Goal: Task Accomplishment & Management: Use online tool/utility

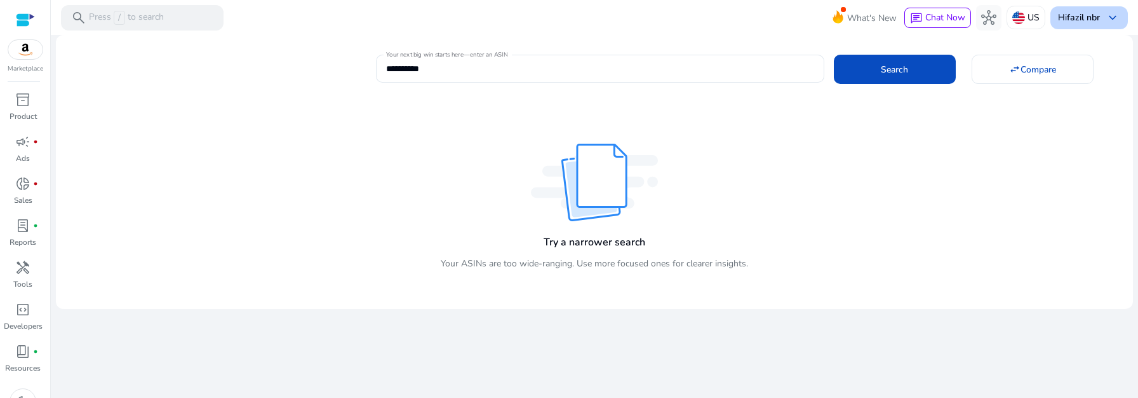
click at [1106, 20] on span "keyboard_arrow_down" at bounding box center [1112, 17] width 15 height 15
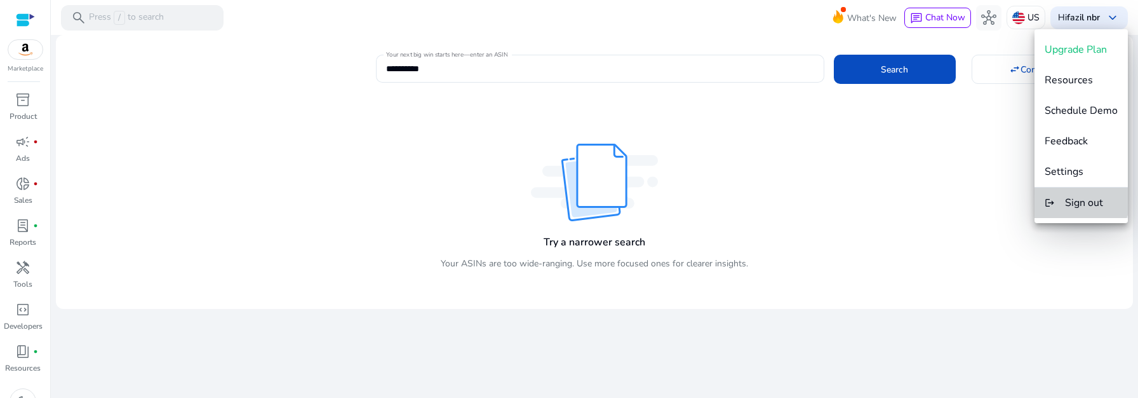
click at [1081, 201] on span "Sign out" at bounding box center [1084, 203] width 38 height 14
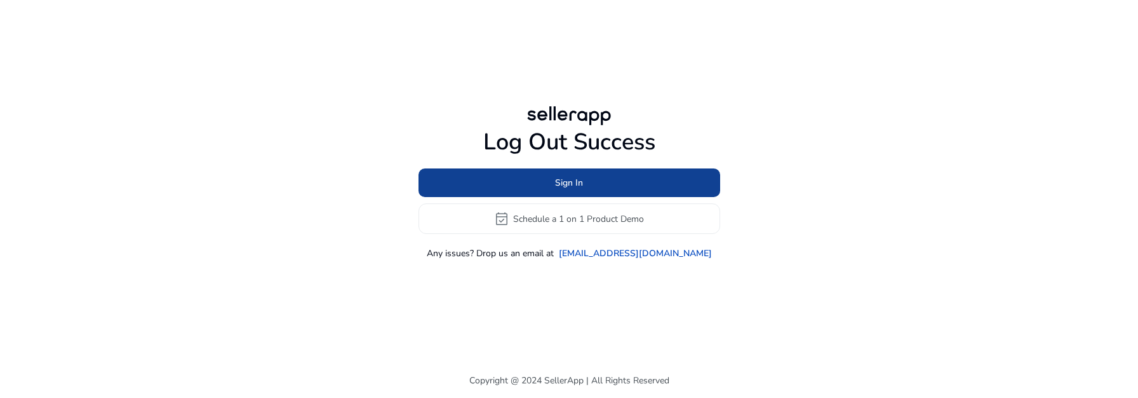
click at [512, 189] on span at bounding box center [570, 183] width 302 height 30
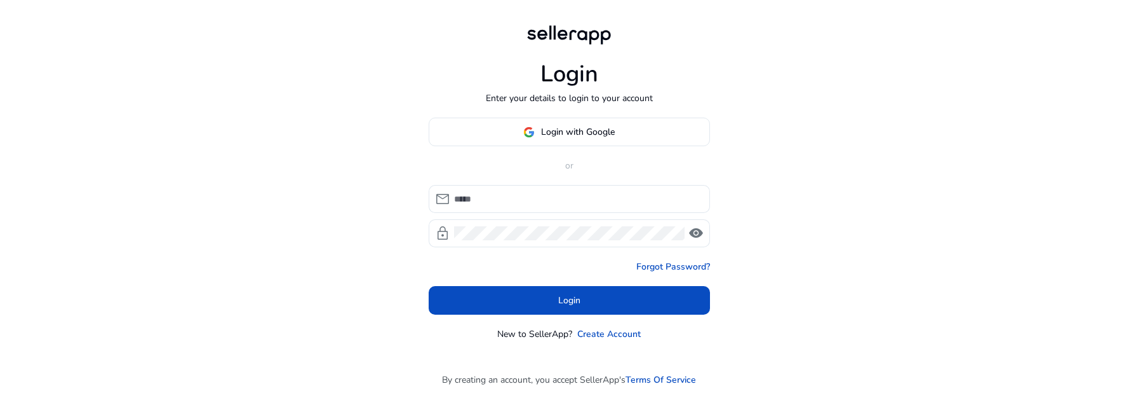
type input "**********"
click at [561, 123] on span at bounding box center [569, 132] width 280 height 30
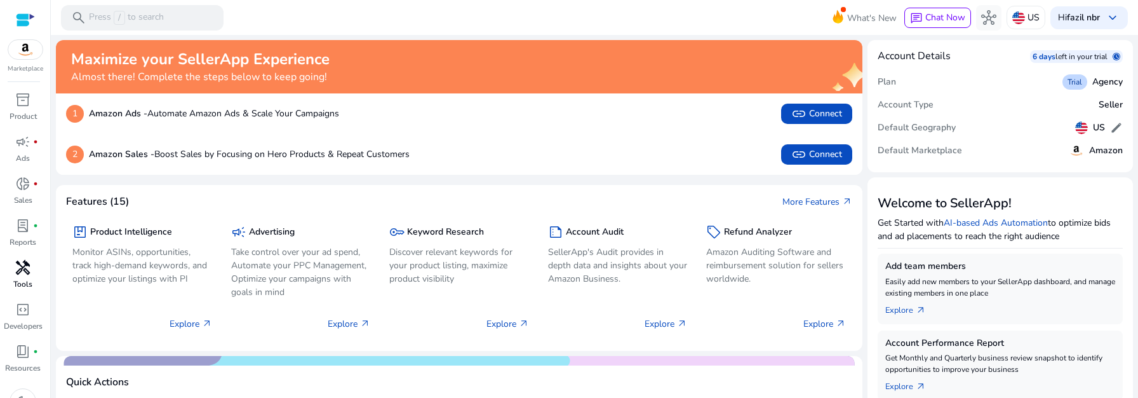
click at [22, 277] on div "handyman" at bounding box center [23, 267] width 36 height 20
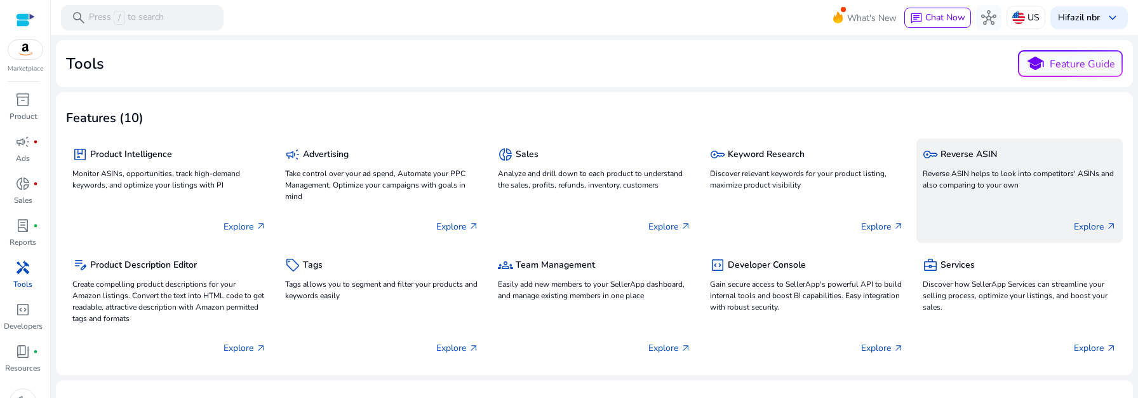
click at [1071, 187] on p "Reverse ASIN helps to look into competitors' ASINs and also comparing to your o…" at bounding box center [1020, 179] width 194 height 23
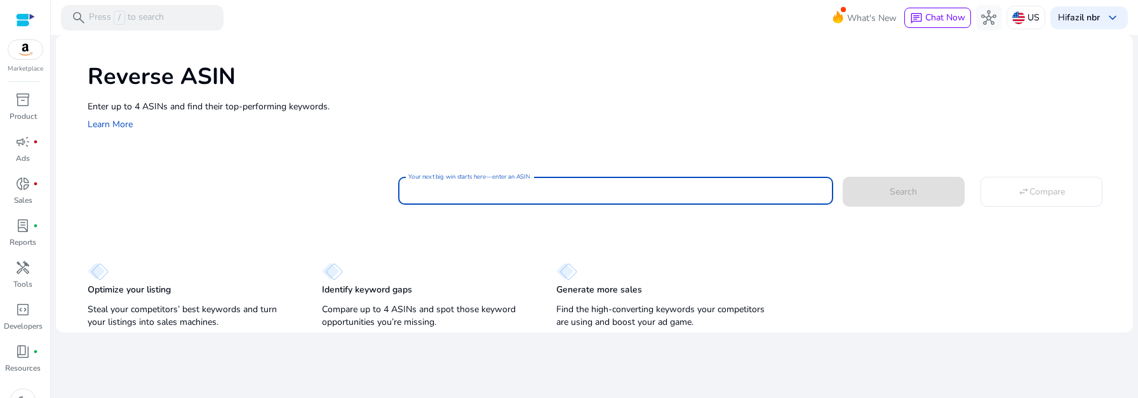
click at [634, 188] on input "Your next big win starts here—enter an ASIN" at bounding box center [615, 191] width 415 height 14
type input "**********"
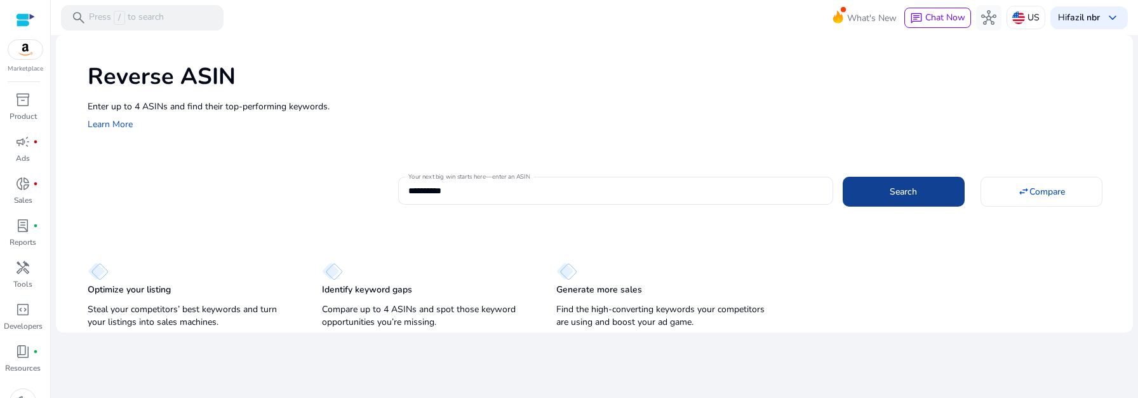
click at [915, 197] on span "Search" at bounding box center [903, 191] width 27 height 13
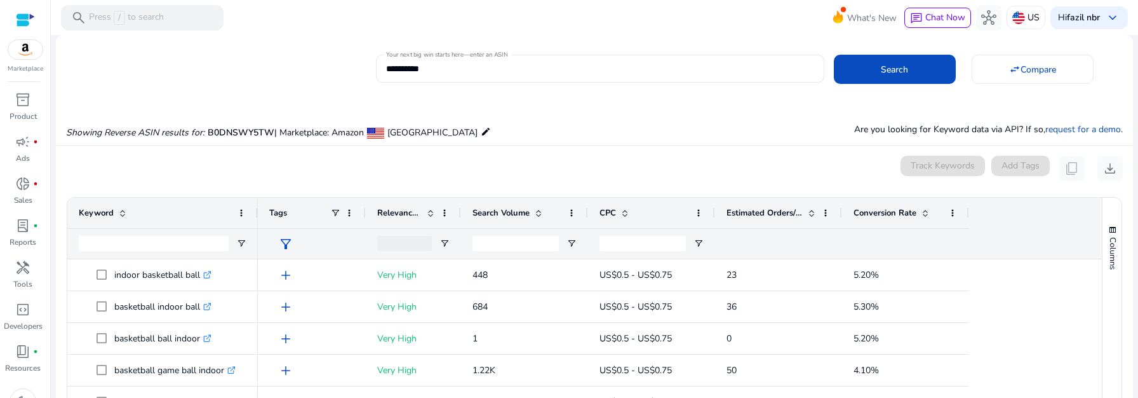
click at [794, 20] on mat-toolbar "search Press / to search What's New chat Chat Now hub US Hi fazil nbr keyboard_…" at bounding box center [594, 17] width 1087 height 35
